Goal: Task Accomplishment & Management: Manage account settings

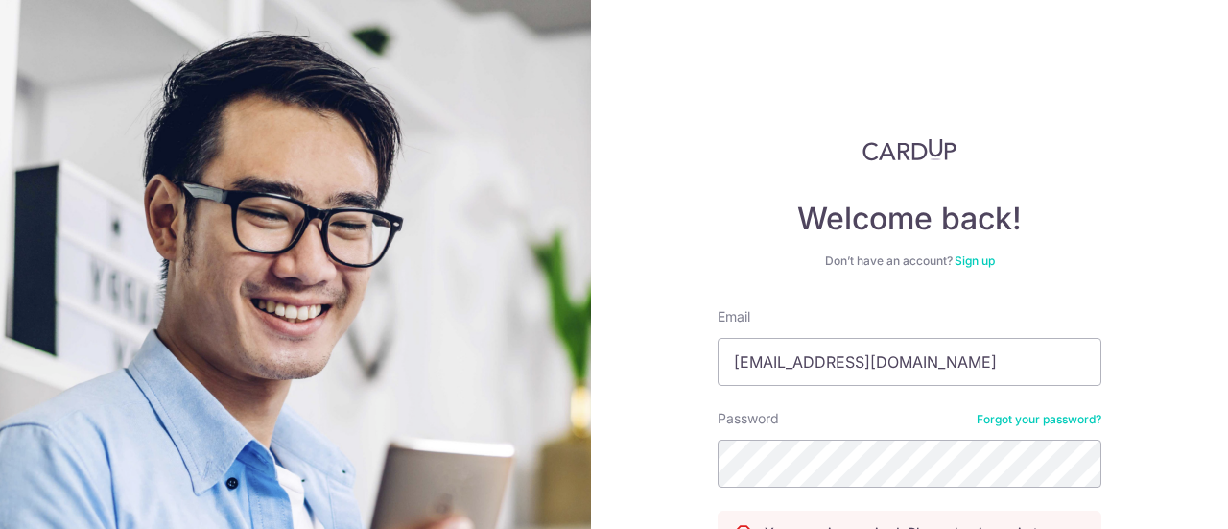
scroll to position [214, 0]
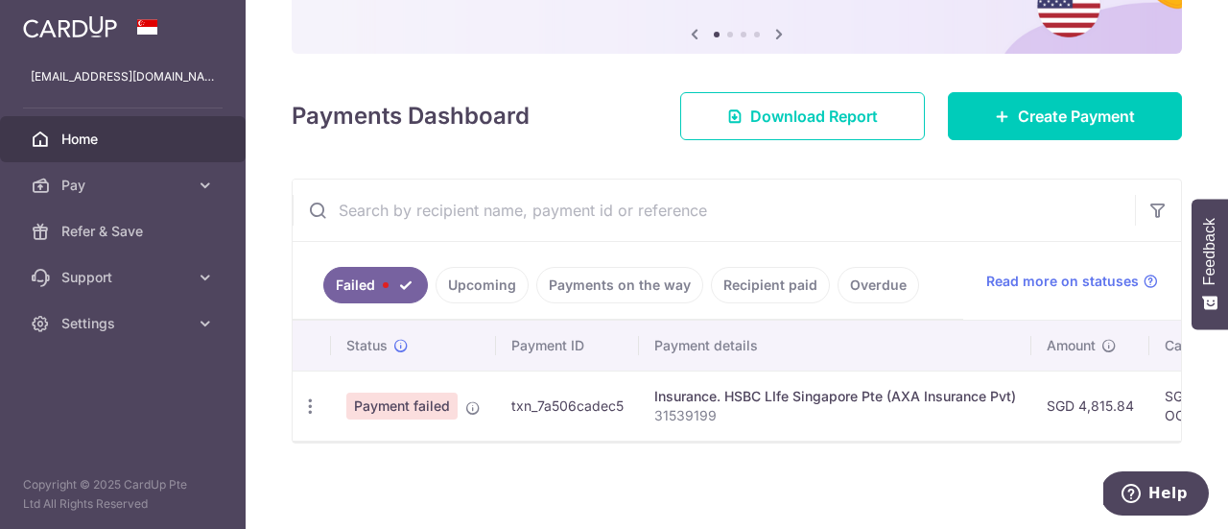
click at [344, 406] on td "Payment failed" at bounding box center [413, 405] width 165 height 70
click at [386, 406] on span "Payment failed" at bounding box center [401, 405] width 111 height 27
click at [315, 404] on icon "button" at bounding box center [310, 406] width 20 height 20
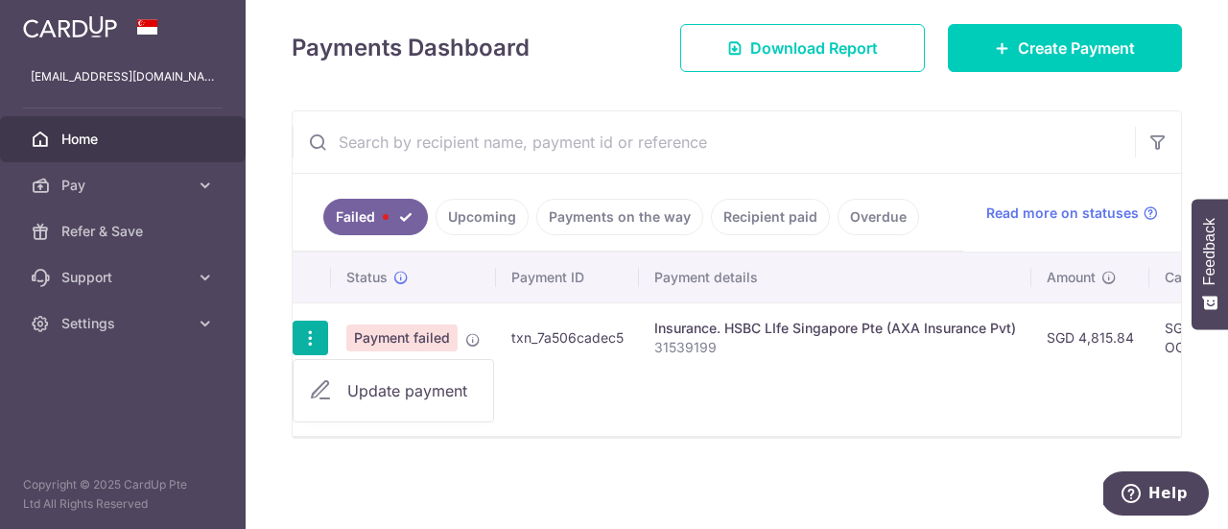
click at [388, 379] on span "Update payment" at bounding box center [412, 390] width 130 height 23
radio input "true"
type input "4,815.84"
type input "31539199"
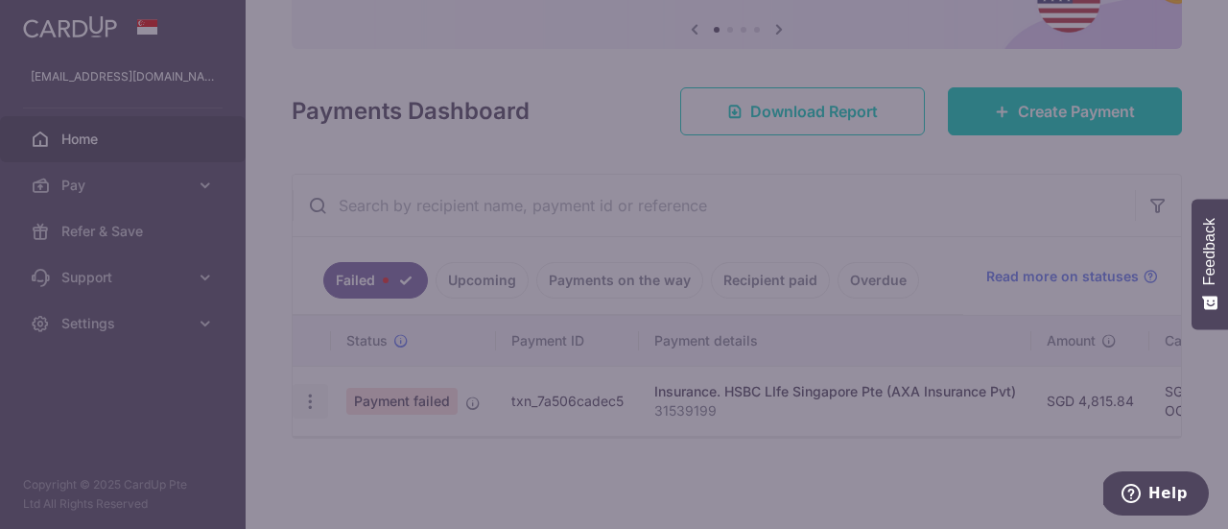
scroll to position [201, 0]
type input "OCBC18"
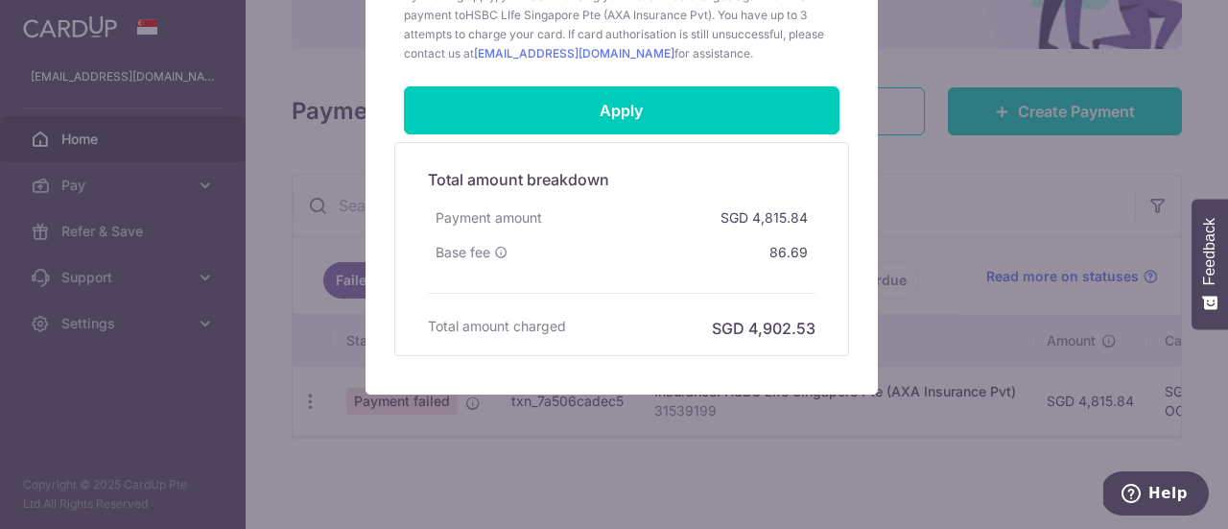
scroll to position [732, 0]
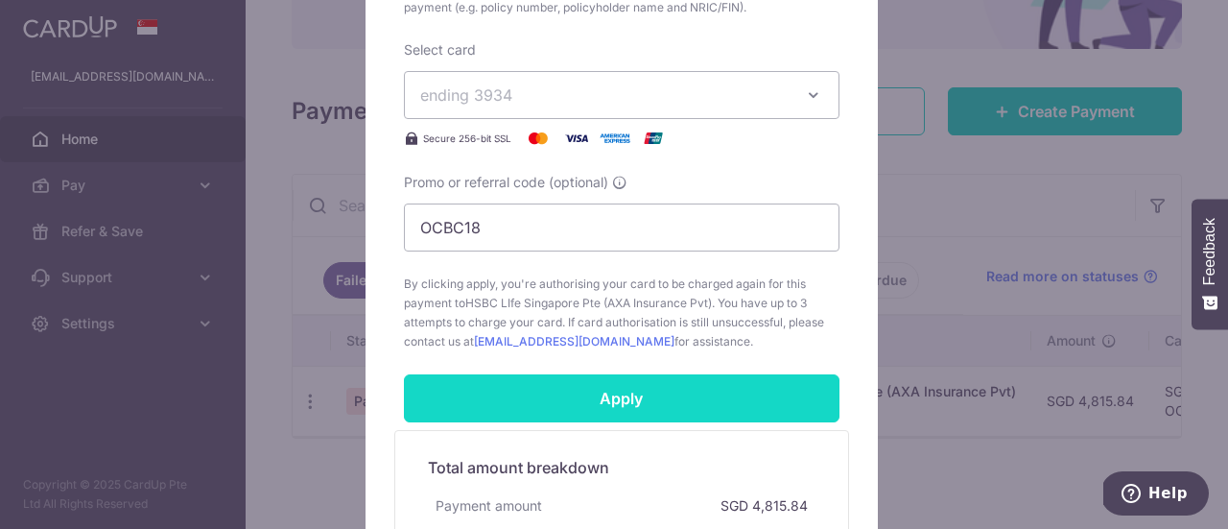
click at [624, 397] on input "Apply" at bounding box center [622, 398] width 436 height 48
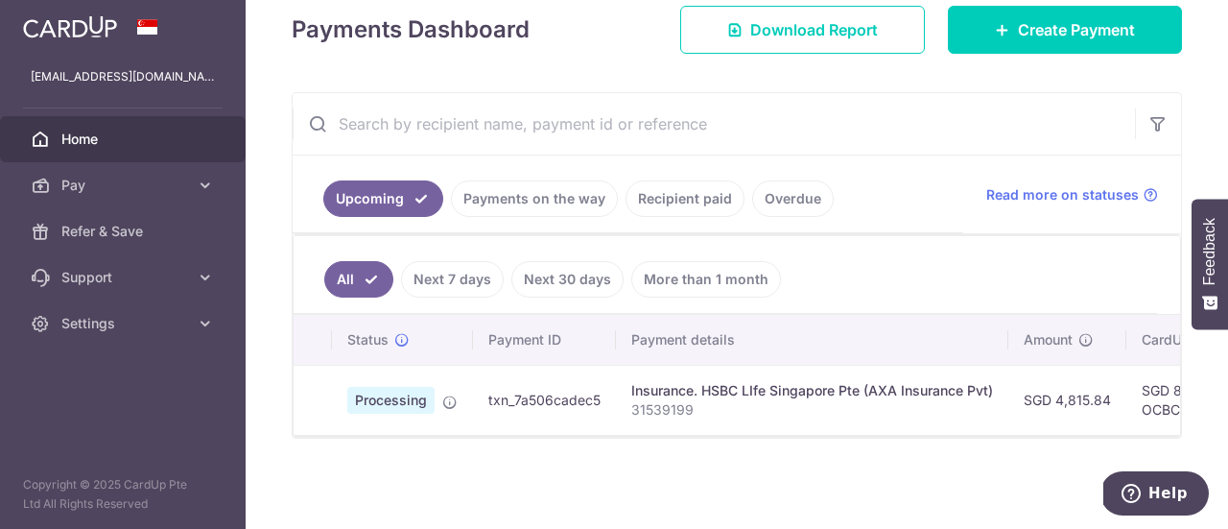
click at [443, 394] on icon at bounding box center [449, 401] width 15 height 15
click at [404, 394] on span "Processing" at bounding box center [390, 400] width 87 height 27
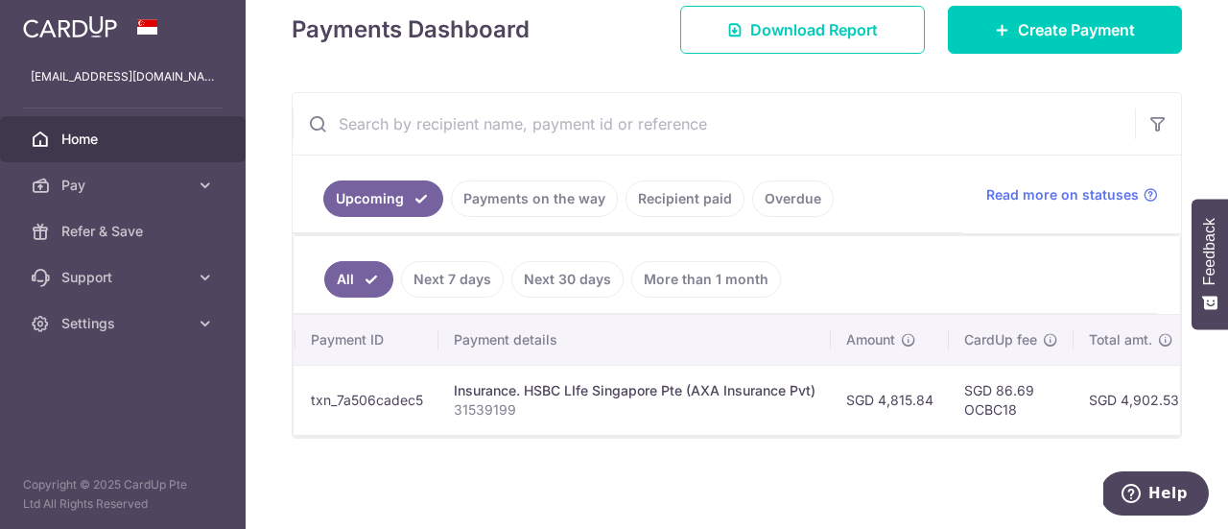
scroll to position [0, 578]
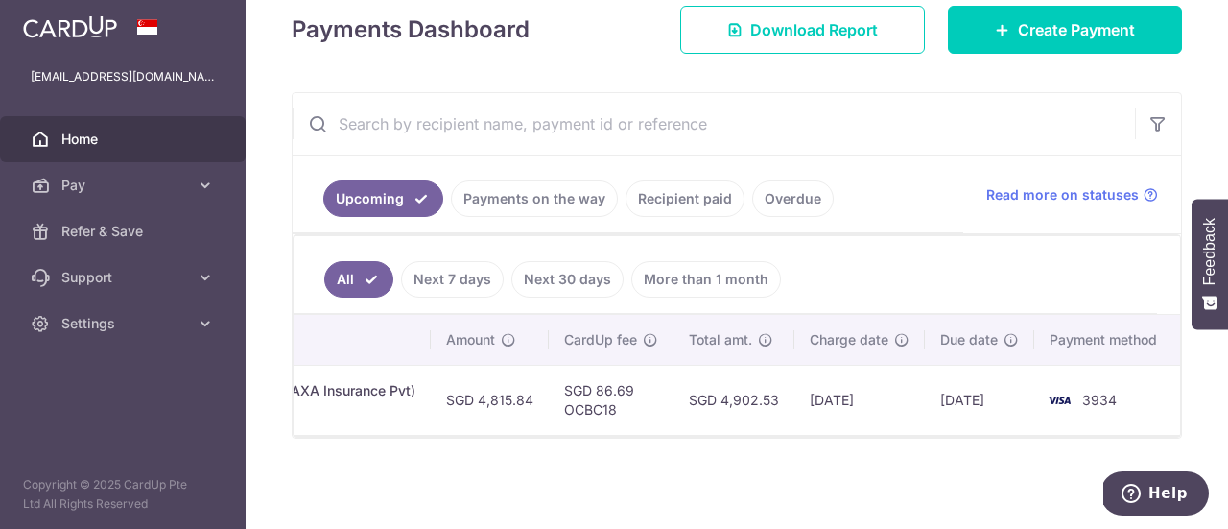
click at [846, 389] on td "[DATE]" at bounding box center [859, 400] width 130 height 70
click at [996, 376] on td "[DATE]" at bounding box center [979, 400] width 109 height 70
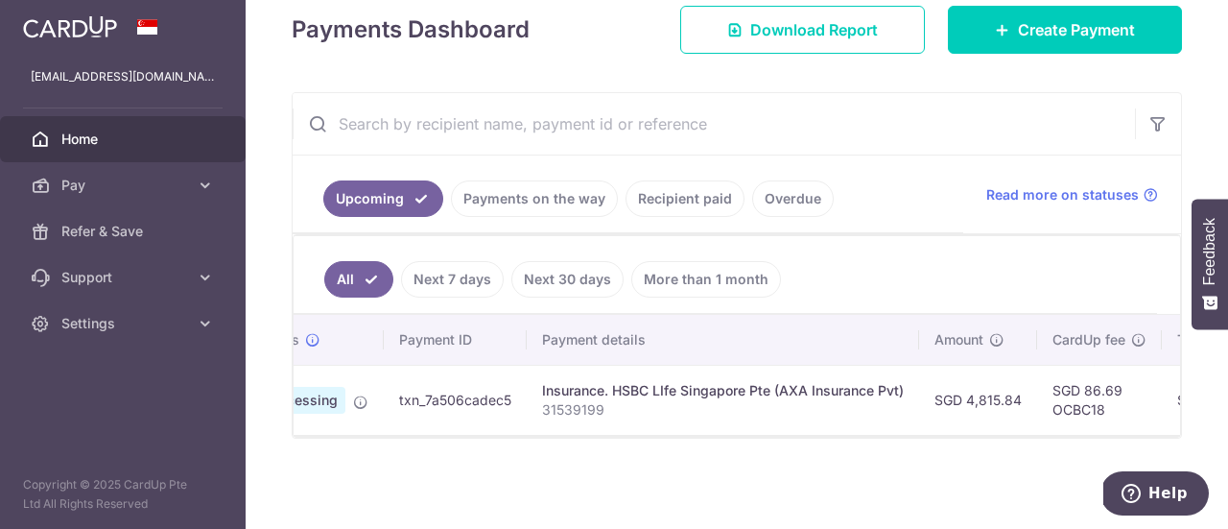
scroll to position [0, 0]
